Goal: Information Seeking & Learning: Understand process/instructions

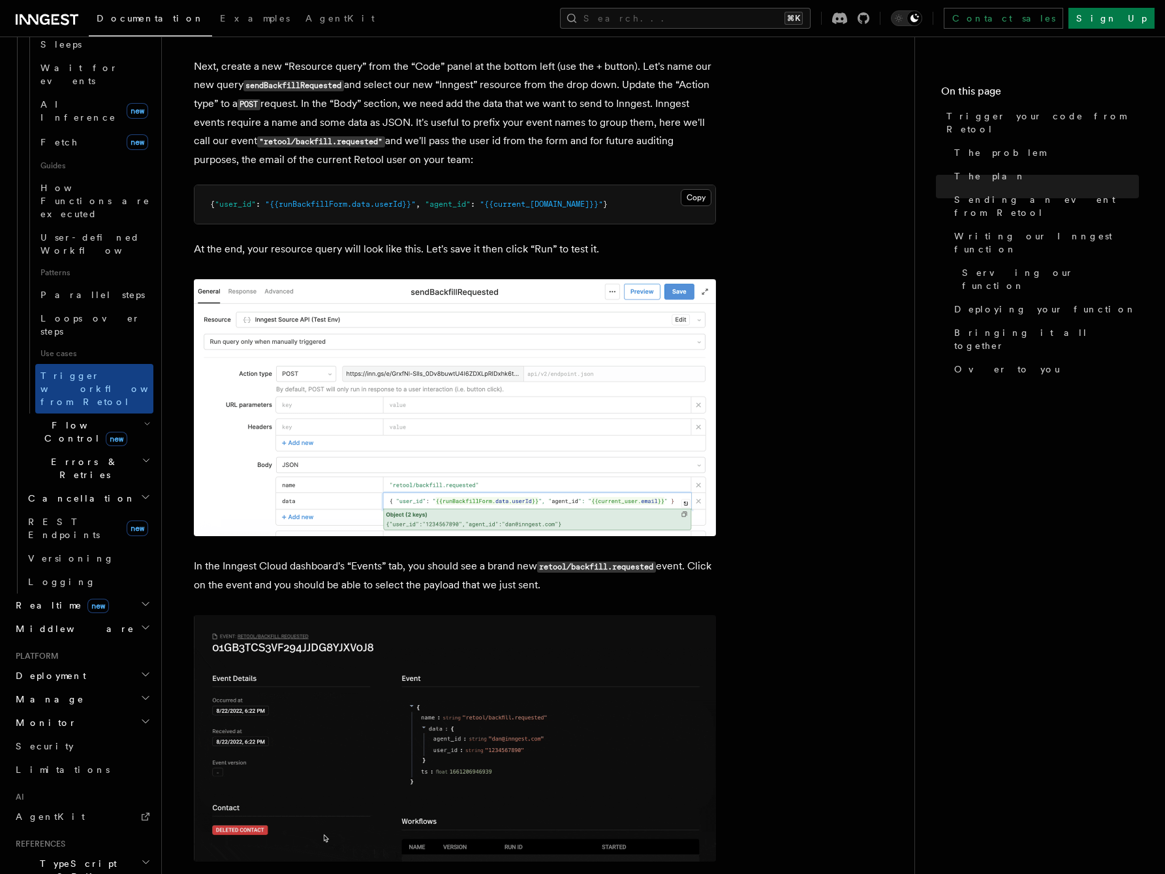
scroll to position [548, 0]
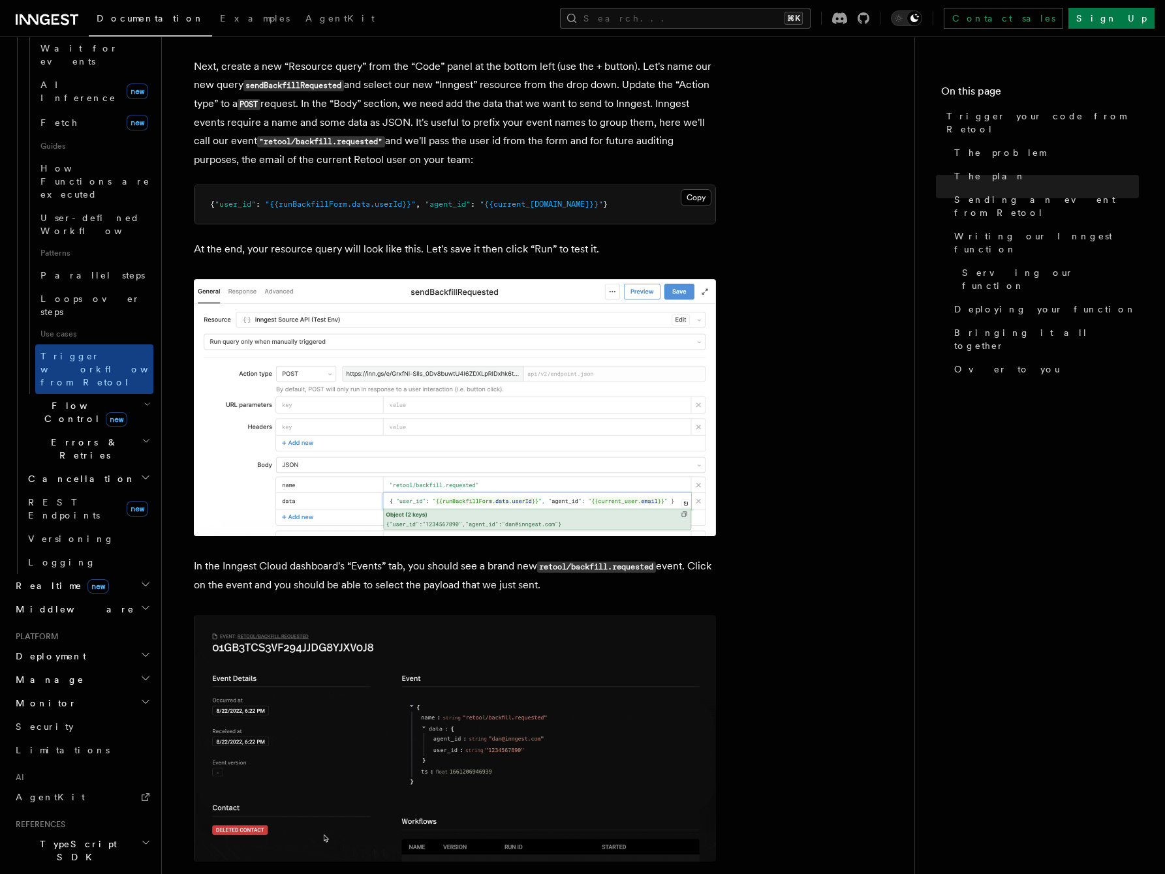
click at [144, 838] on icon "button" at bounding box center [146, 843] width 10 height 10
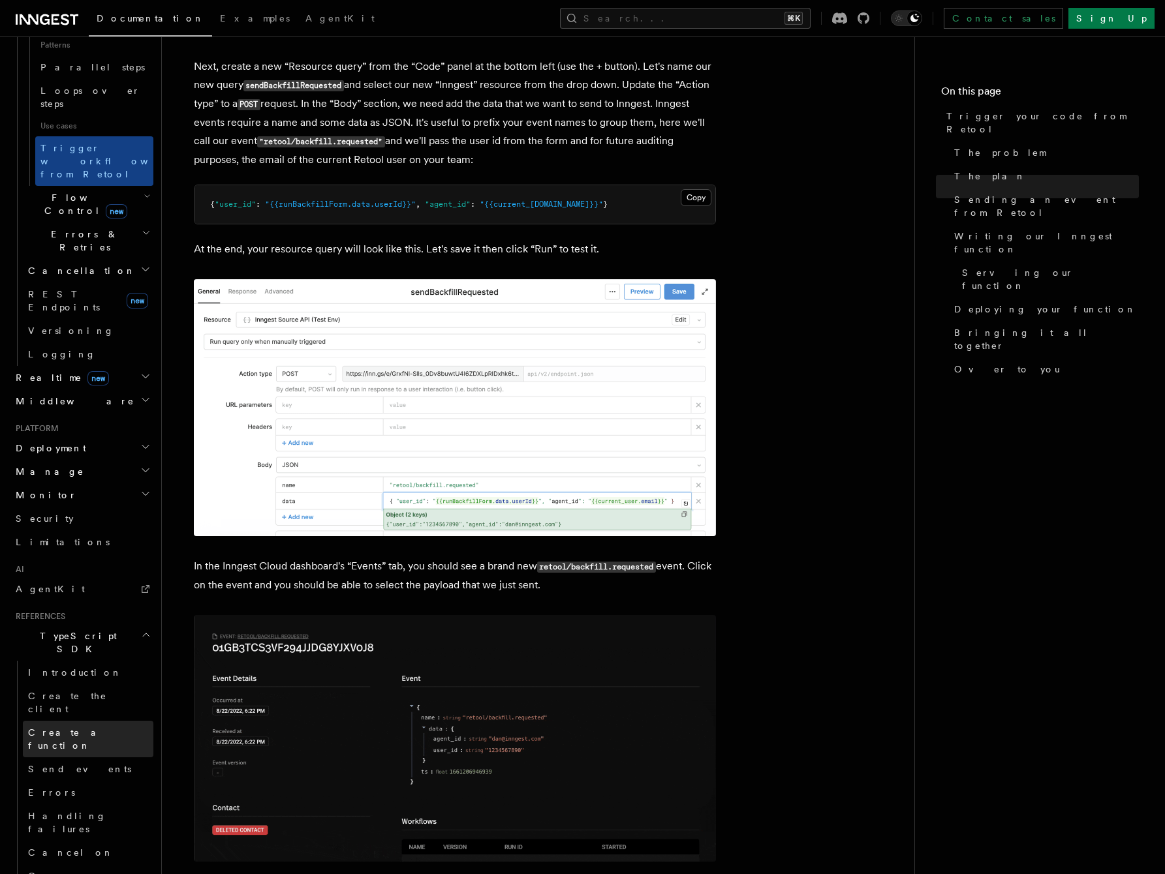
scroll to position [758, 0]
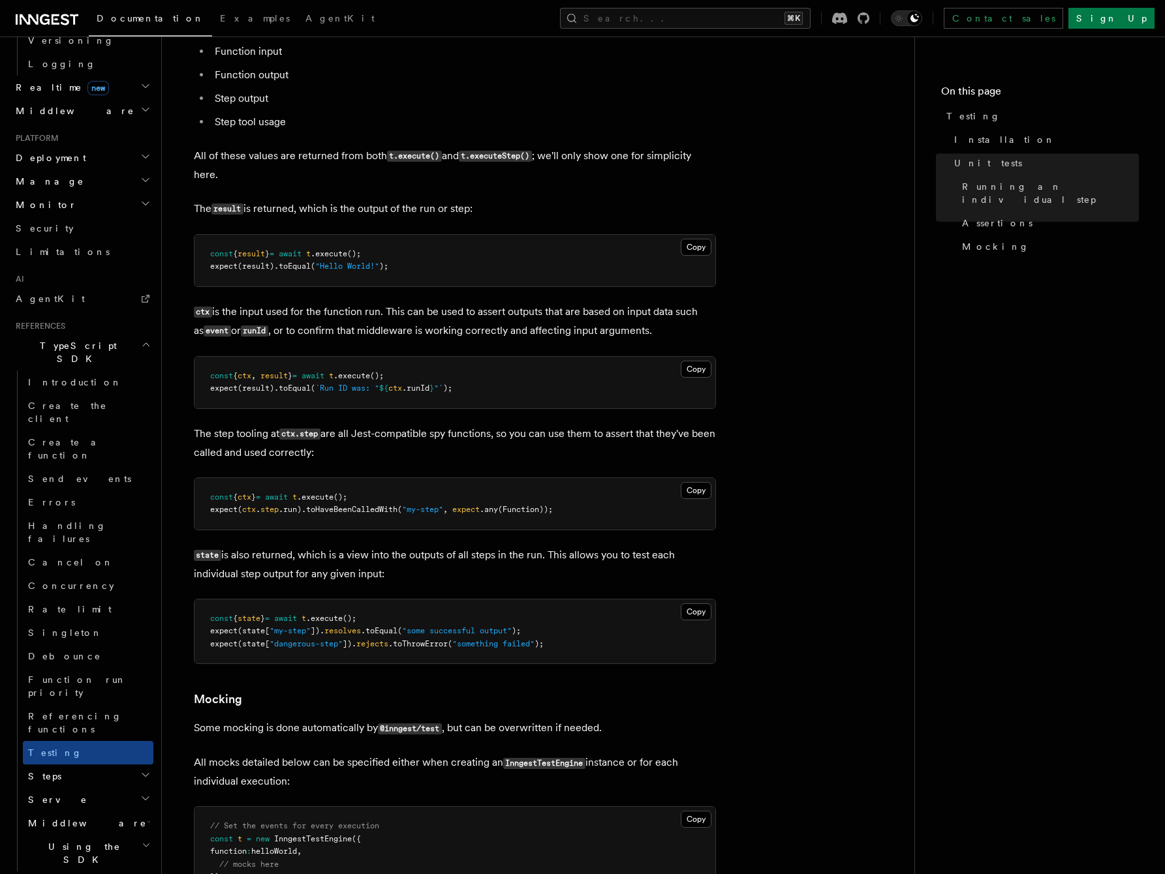
scroll to position [1588, 0]
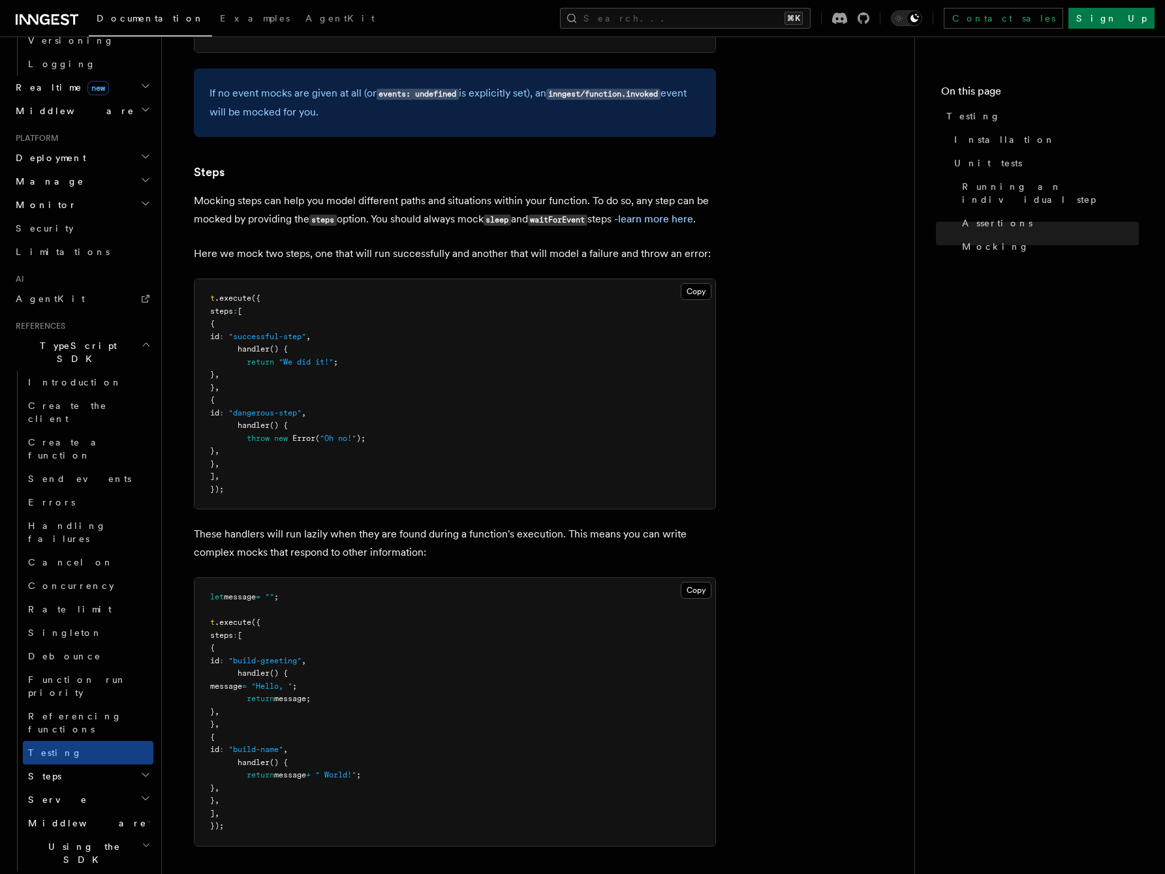
scroll to position [2902, 0]
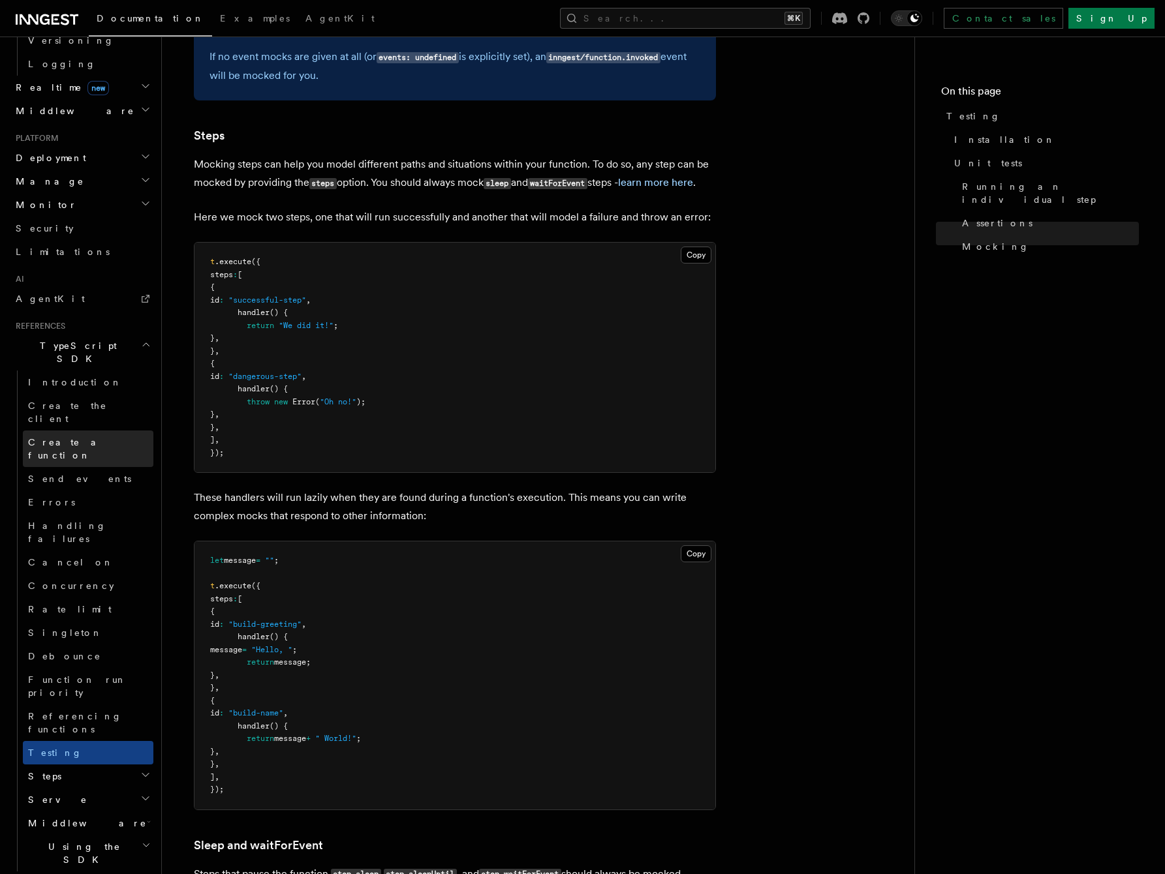
click at [87, 437] on span "Create a function" at bounding box center [67, 448] width 78 height 23
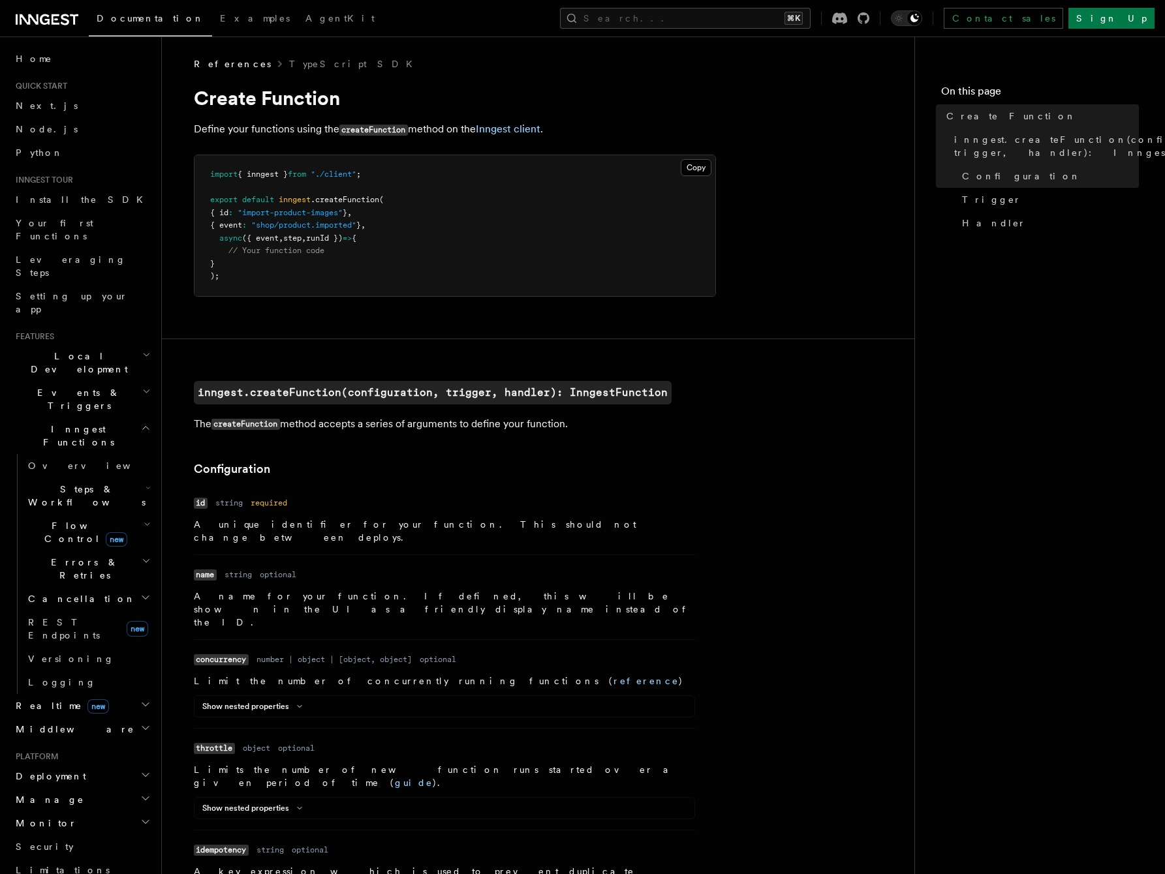
click at [145, 483] on icon "button" at bounding box center [147, 488] width 5 height 10
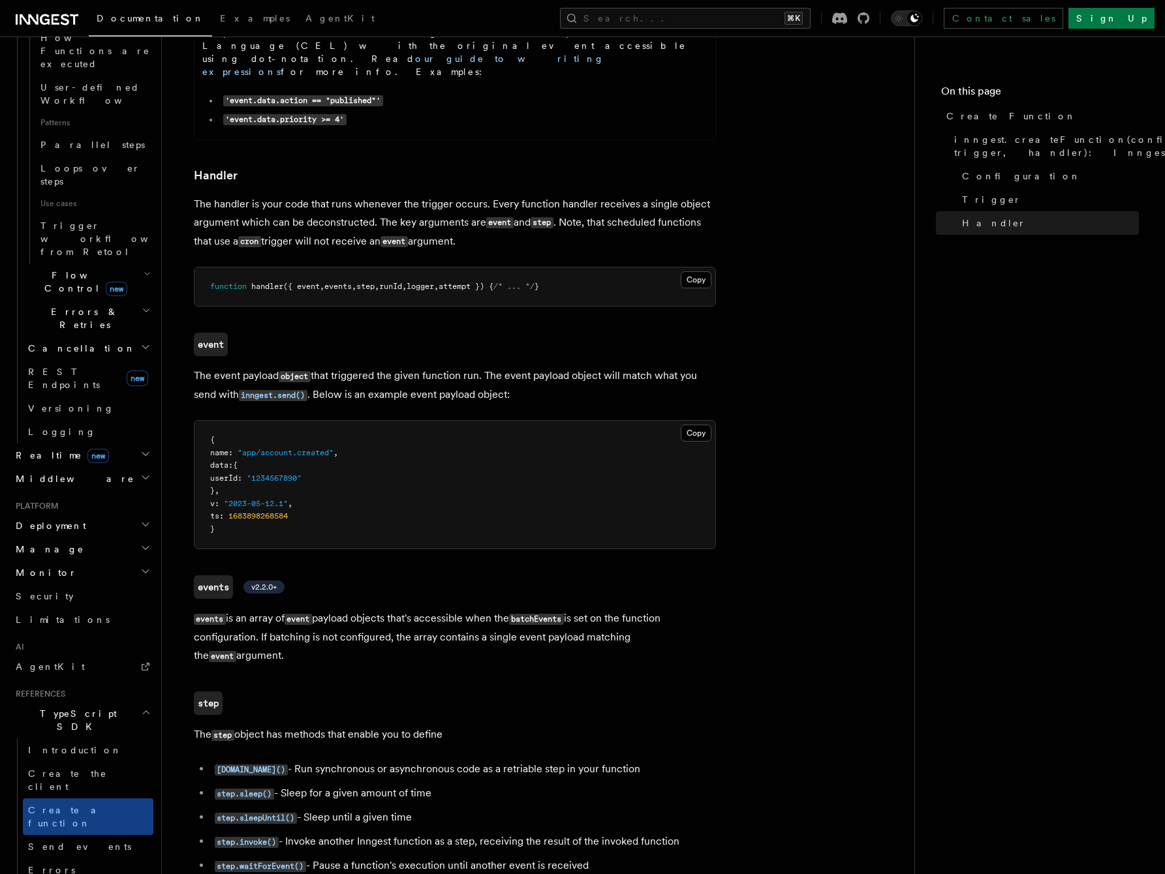
scroll to position [2274, 0]
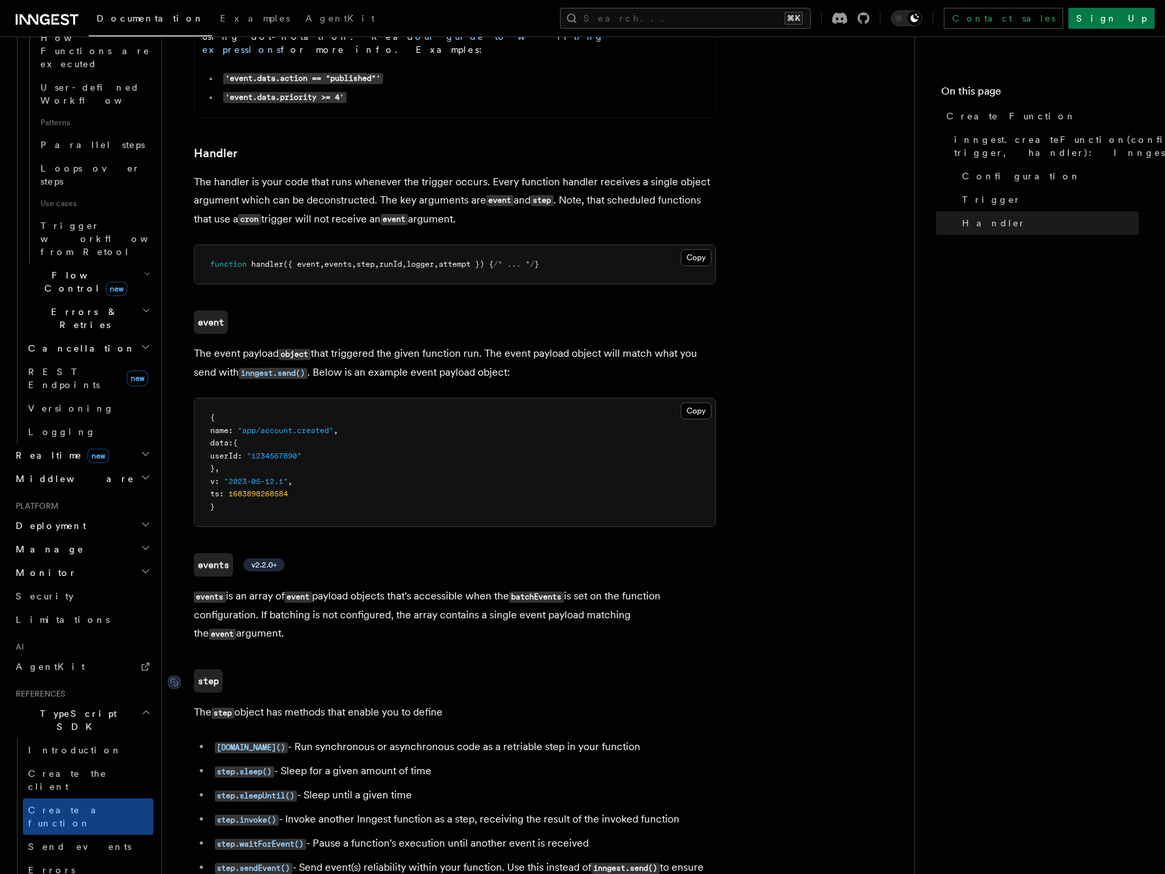
click at [211, 669] on code "step" at bounding box center [208, 680] width 29 height 23
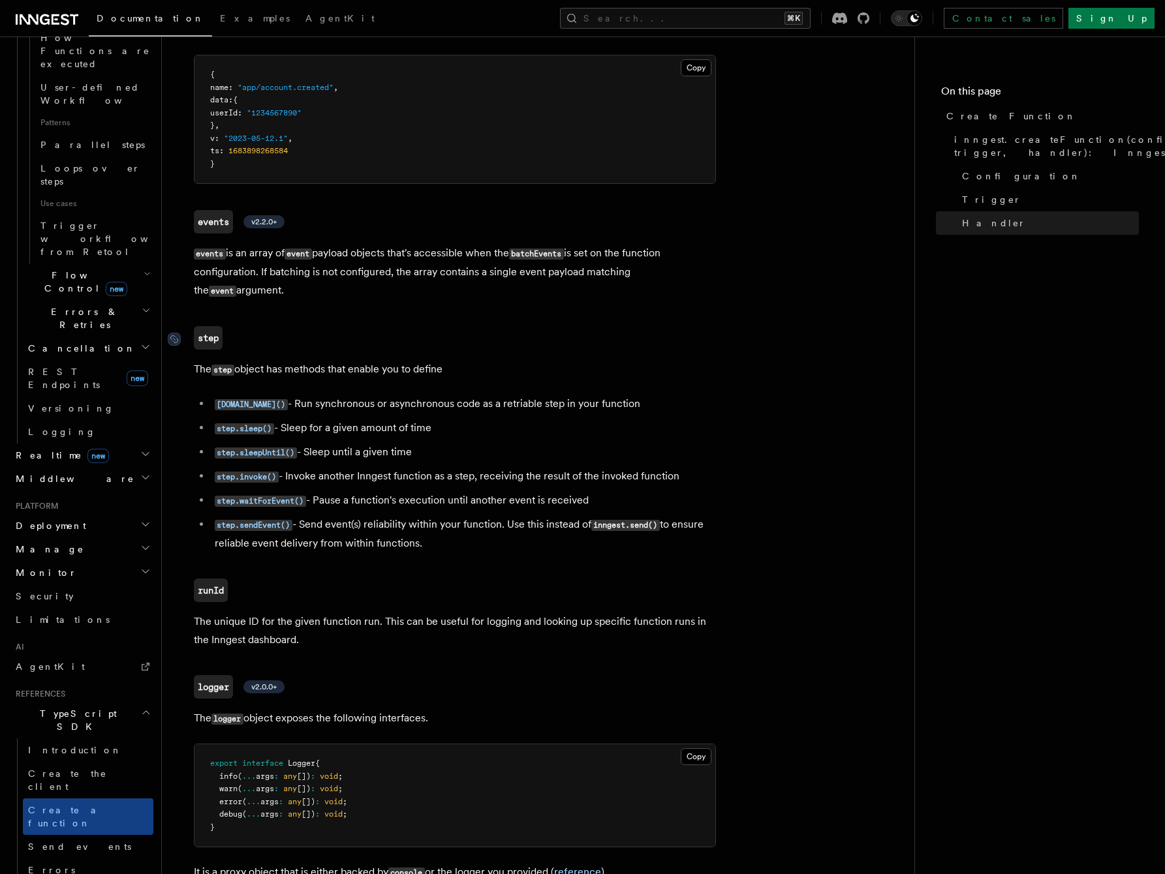
scroll to position [2619, 0]
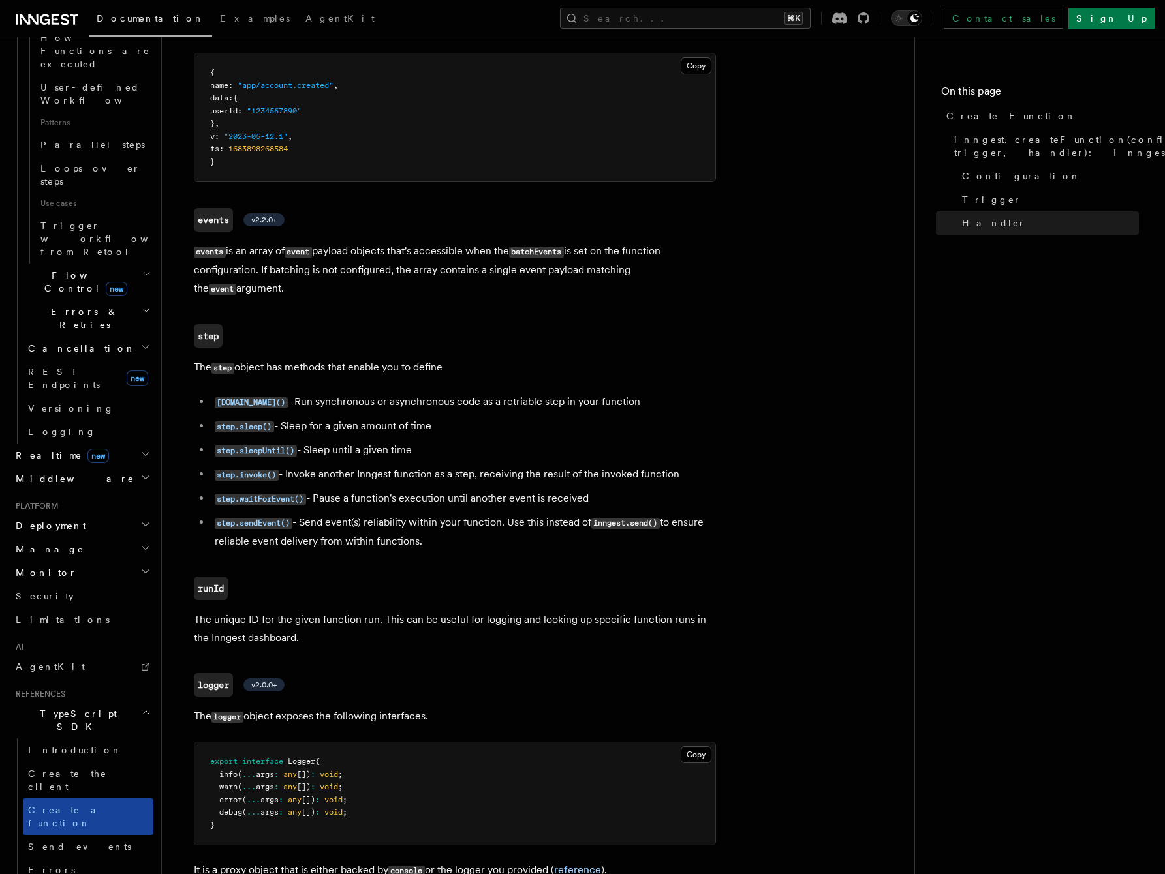
click at [75, 805] on span "Create a function" at bounding box center [67, 816] width 78 height 23
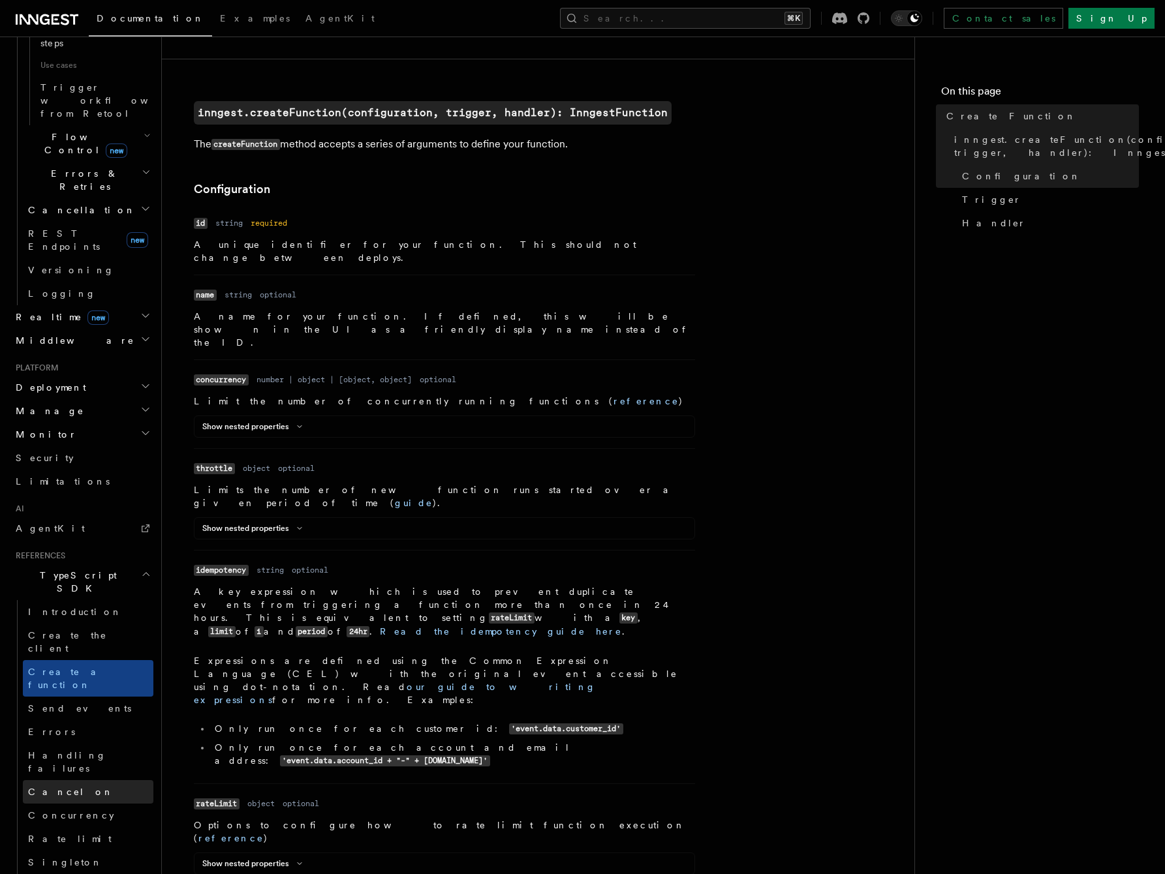
scroll to position [818, 0]
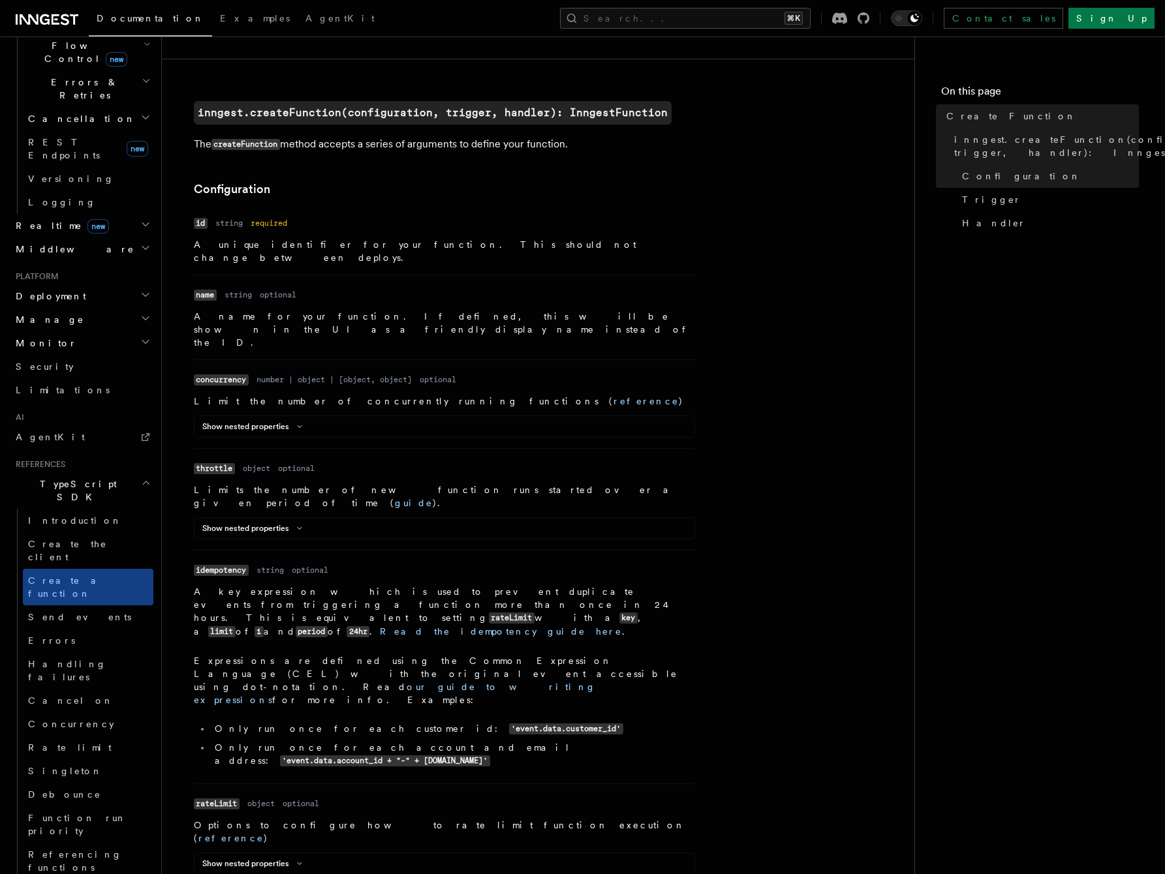
scroll to position [938, 0]
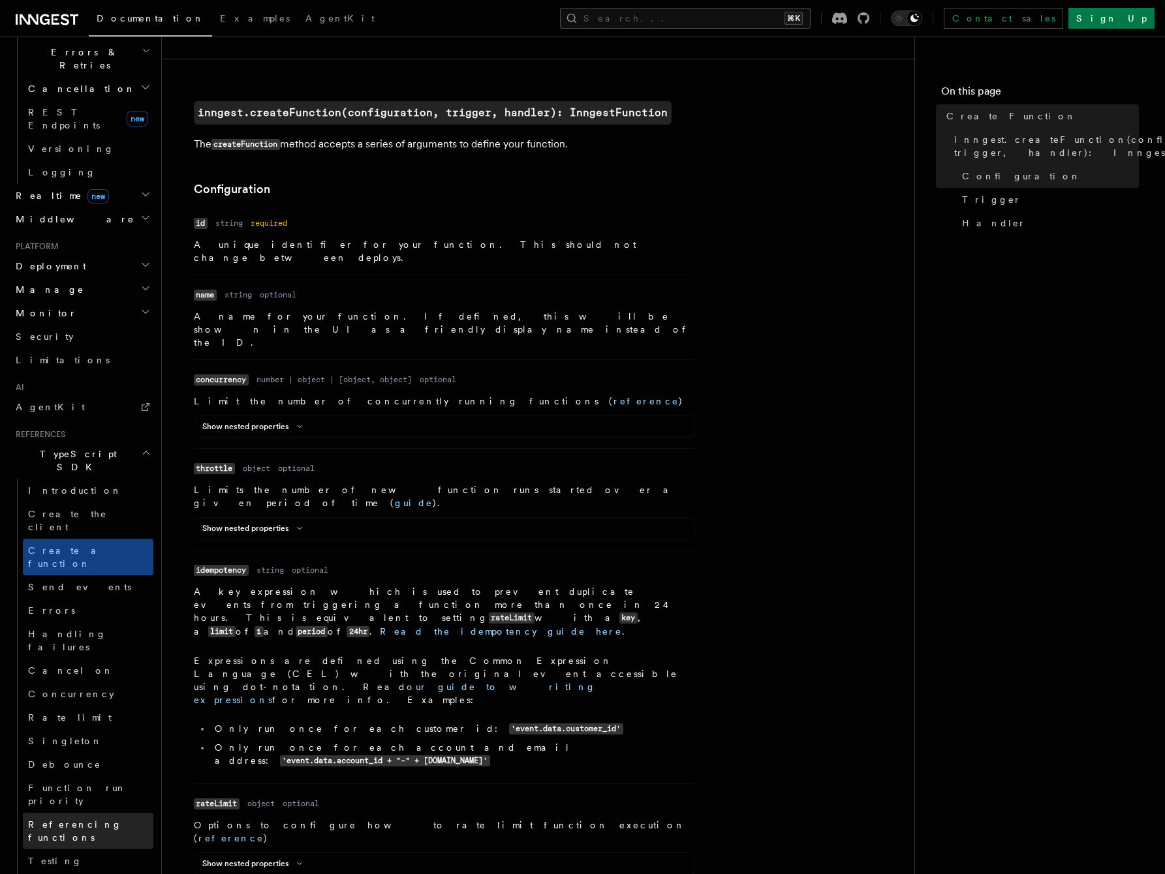
click at [71, 813] on link "Referencing functions" at bounding box center [88, 831] width 130 height 37
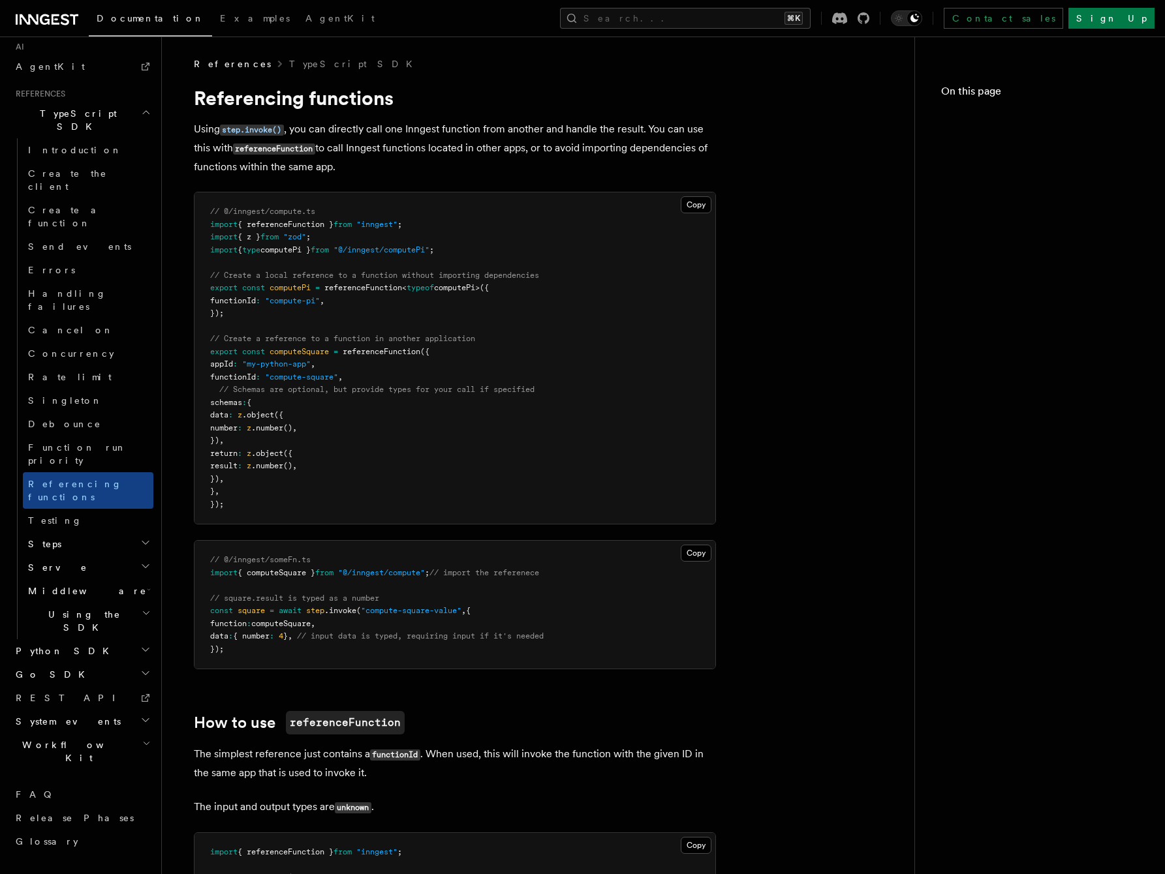
scroll to position [619, 0]
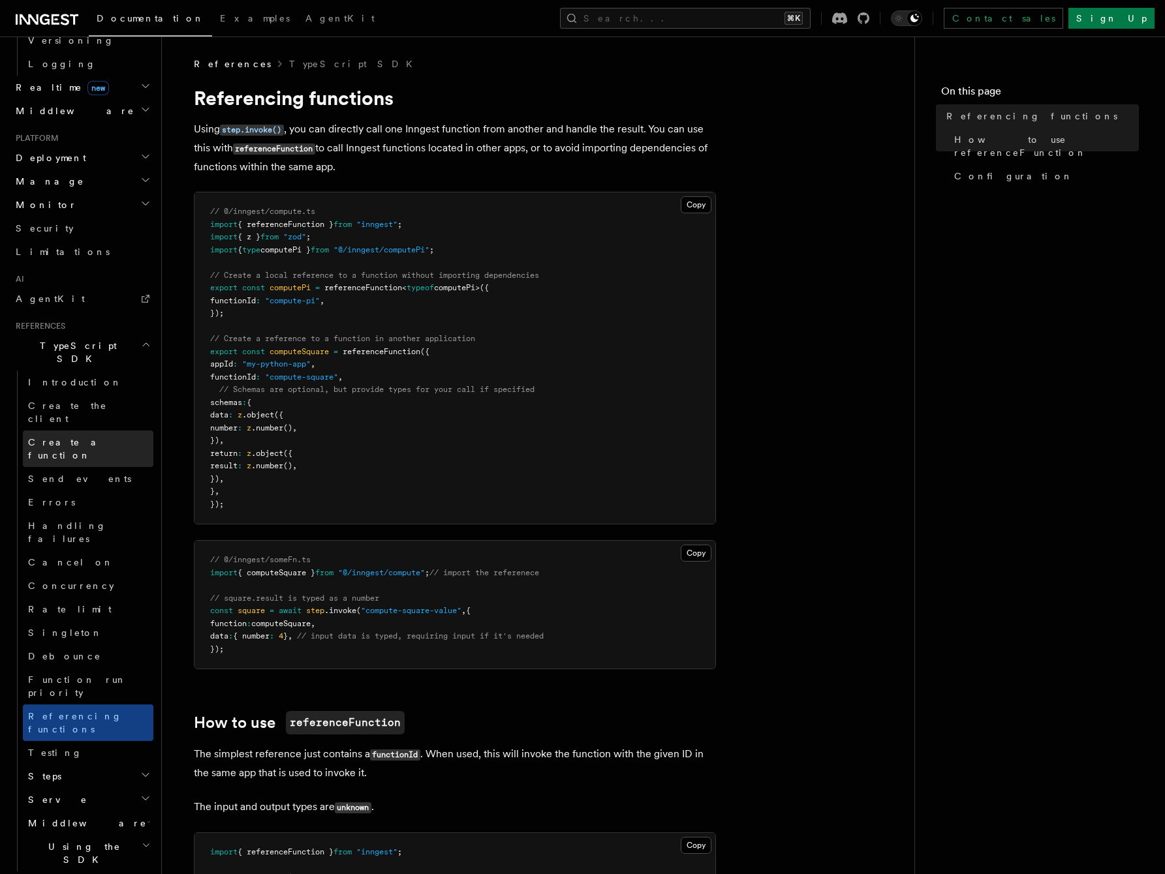
click at [63, 431] on link "Create a function" at bounding box center [88, 449] width 130 height 37
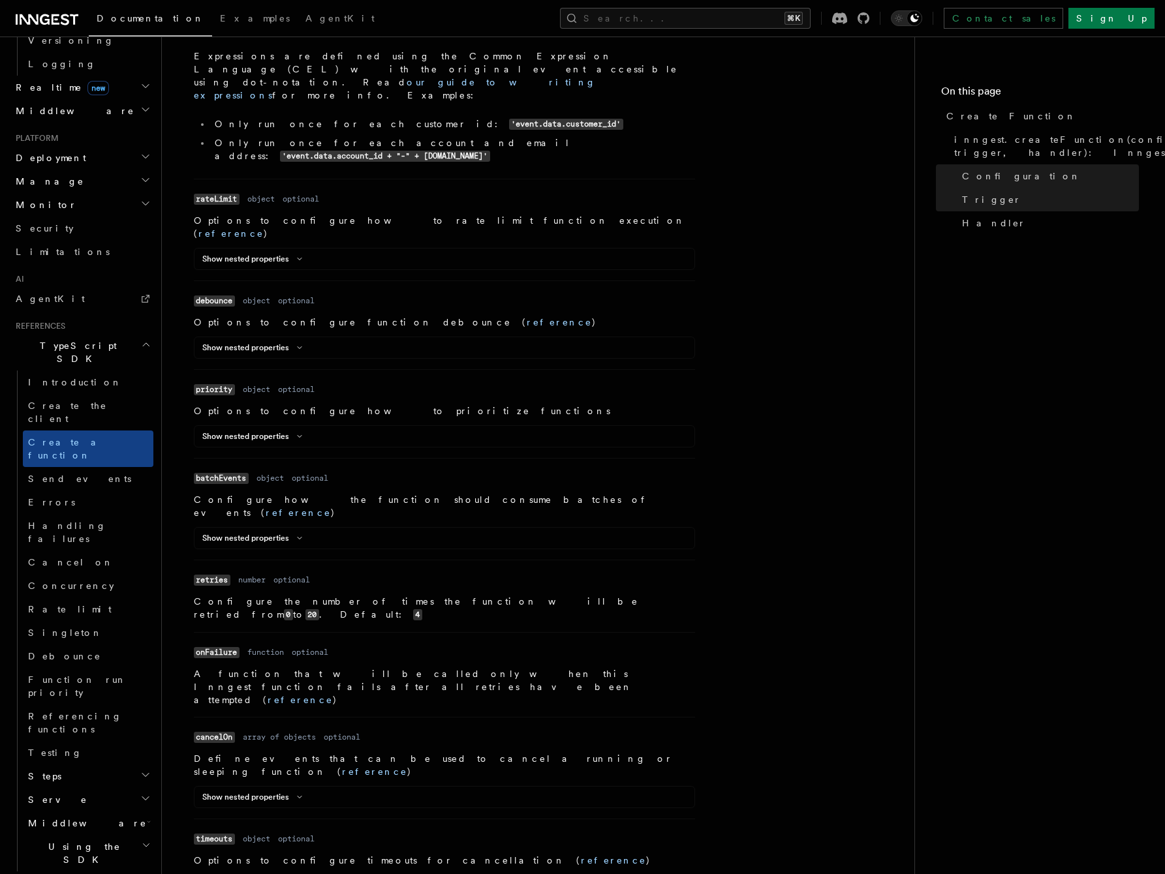
scroll to position [1339, 0]
